Goal: Task Accomplishment & Management: Manage account settings

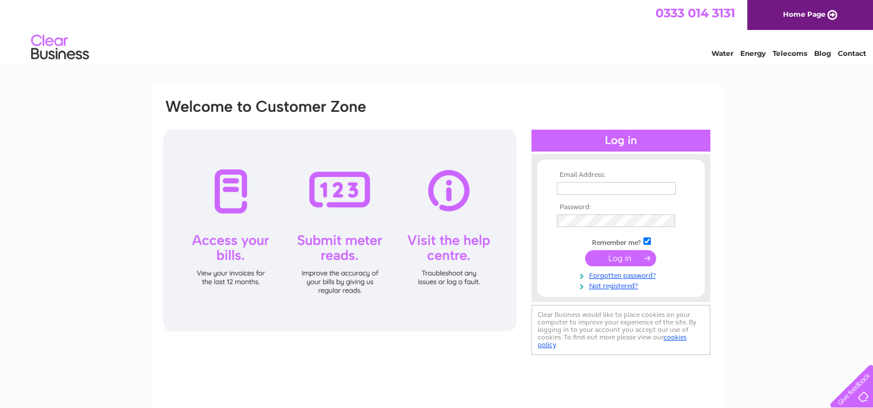
type input "[EMAIL_ADDRESS][DOMAIN_NAME]"
click at [616, 261] on input "submit" at bounding box center [620, 258] width 71 height 16
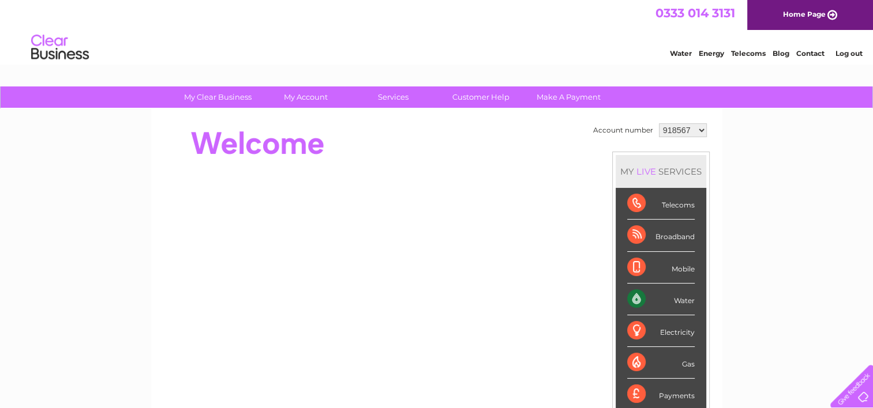
click at [697, 129] on select "918567 918568 918570 918571 1128627" at bounding box center [683, 130] width 48 height 14
click at [700, 133] on select "918567 918568 918570 918571 1128627" at bounding box center [683, 130] width 48 height 14
select select "1128627"
click at [659, 123] on select "918567 918568 918570 918571 1128627" at bounding box center [683, 130] width 48 height 14
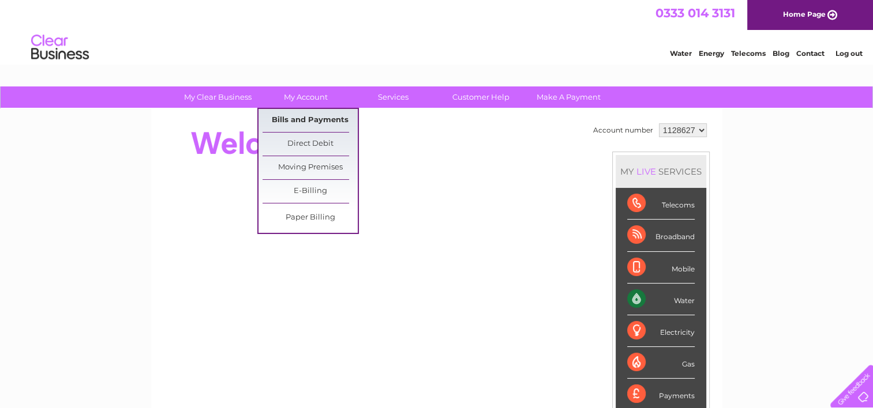
click at [322, 114] on link "Bills and Payments" at bounding box center [309, 120] width 95 height 23
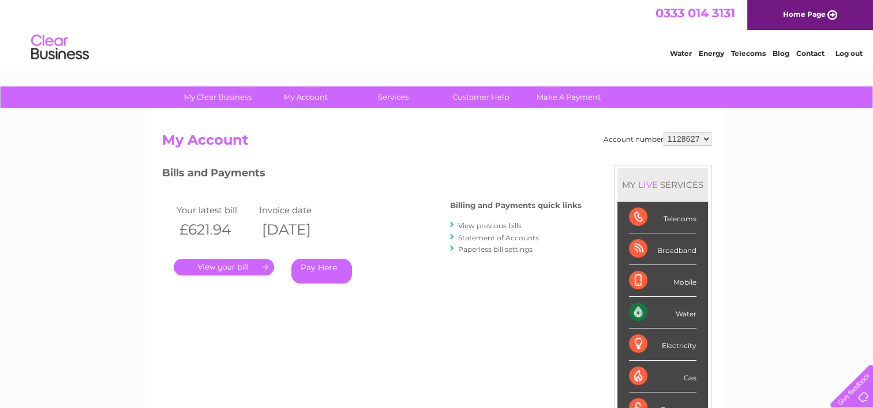
click at [246, 268] on link "." at bounding box center [224, 267] width 100 height 17
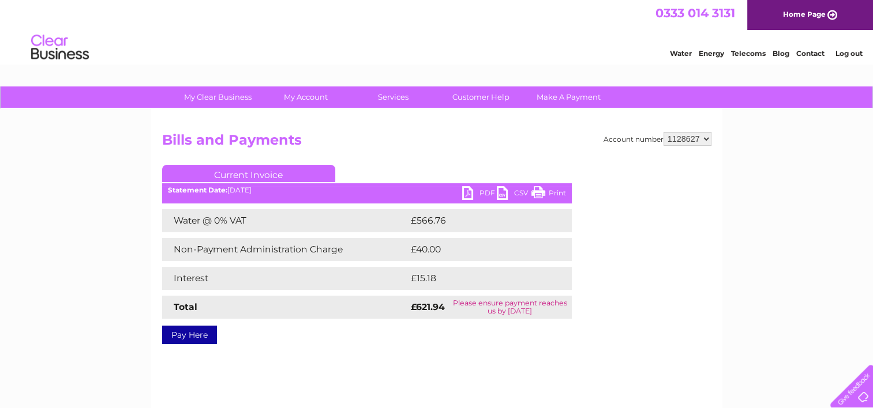
click at [476, 192] on link "PDF" at bounding box center [479, 194] width 35 height 17
